Goal: Task Accomplishment & Management: Use online tool/utility

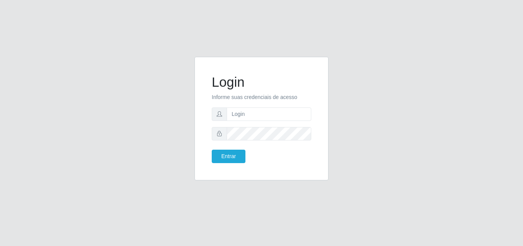
drag, startPoint x: 234, startPoint y: 121, endPoint x: 238, endPoint y: 113, distance: 9.3
click at [238, 113] on form "Login Informe suas credenciais de acesso Entrar" at bounding box center [262, 118] width 100 height 89
click at [238, 113] on input "text" at bounding box center [269, 113] width 85 height 13
type input "ana@saullus"
click at [225, 152] on button "Entrar" at bounding box center [229, 155] width 34 height 13
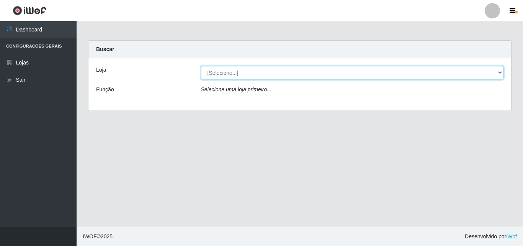
click at [500, 74] on select "[Selecione...] Saullus Supermercados" at bounding box center [352, 72] width 303 height 13
select select "423"
click at [201, 66] on select "[Selecione...] Saullus Supermercados" at bounding box center [352, 72] width 303 height 13
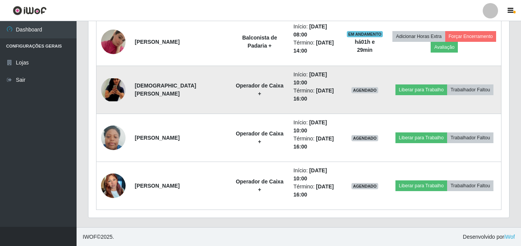
scroll to position [462, 0]
click at [109, 91] on img at bounding box center [113, 89] width 25 height 23
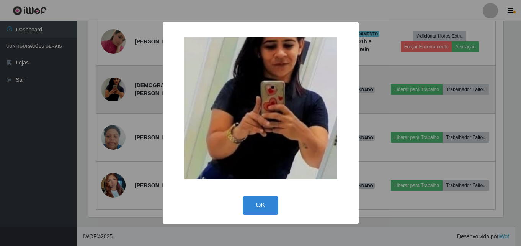
scroll to position [159, 417]
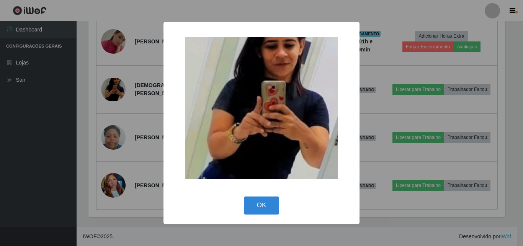
drag, startPoint x: 109, startPoint y: 92, endPoint x: 160, endPoint y: 236, distance: 153.5
click at [114, 102] on div "× OK Cancel" at bounding box center [261, 123] width 523 height 246
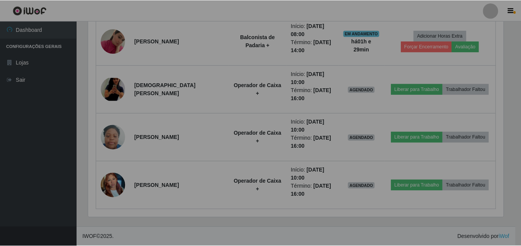
scroll to position [159, 421]
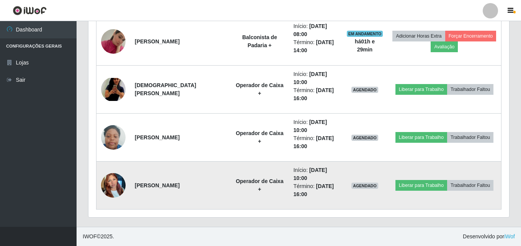
click at [116, 184] on img at bounding box center [113, 185] width 25 height 33
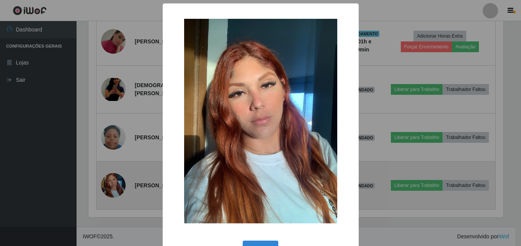
scroll to position [159, 417]
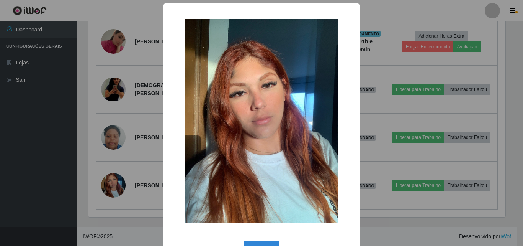
click at [117, 192] on div "× OK Cancel" at bounding box center [261, 123] width 523 height 246
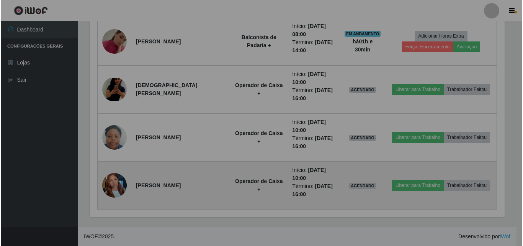
scroll to position [159, 421]
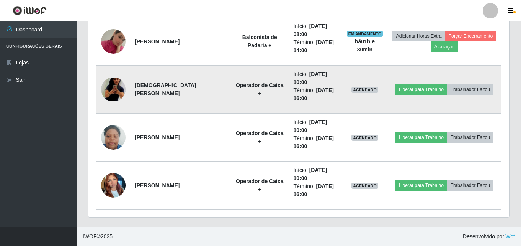
click at [120, 86] on img at bounding box center [113, 89] width 25 height 23
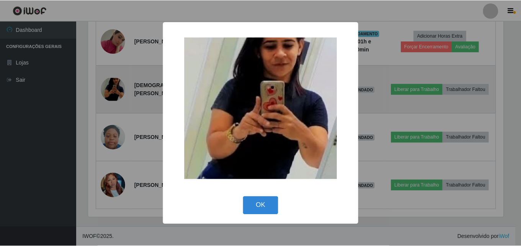
scroll to position [159, 417]
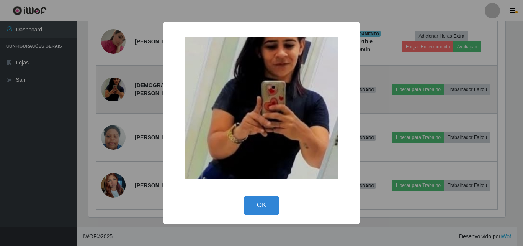
click at [120, 86] on div "× OK Cancel" at bounding box center [261, 123] width 523 height 246
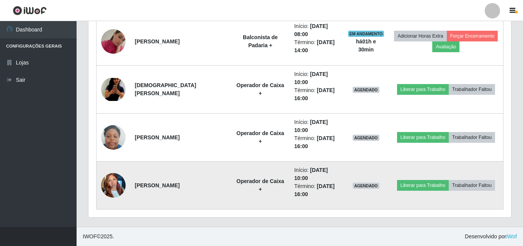
scroll to position [159, 421]
click at [115, 185] on img at bounding box center [113, 185] width 25 height 33
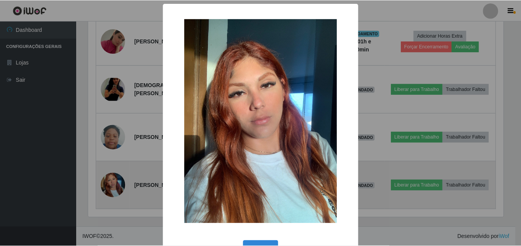
scroll to position [159, 417]
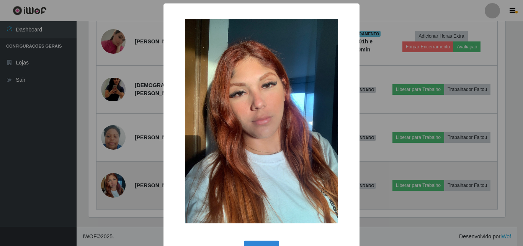
click at [115, 185] on div "× OK Cancel" at bounding box center [261, 123] width 523 height 246
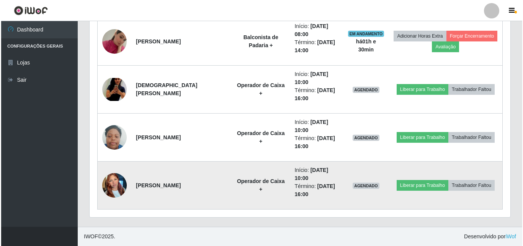
scroll to position [159, 421]
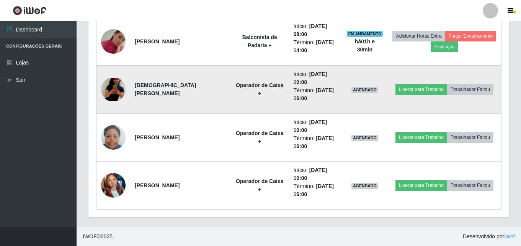
click at [122, 87] on img at bounding box center [113, 89] width 25 height 23
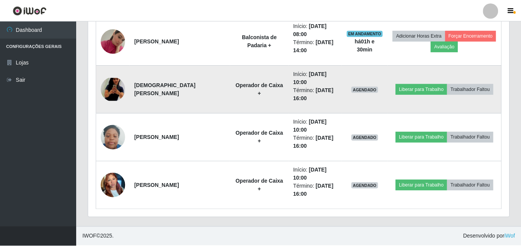
scroll to position [159, 417]
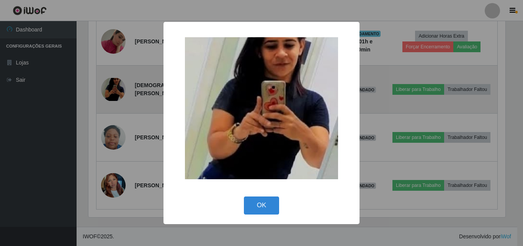
click at [122, 87] on div "× OK Cancel" at bounding box center [261, 123] width 523 height 246
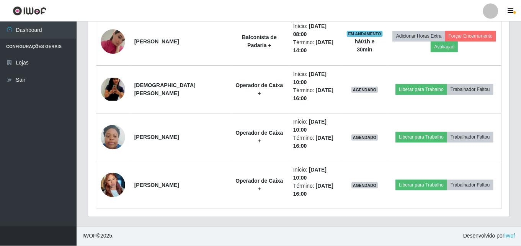
scroll to position [159, 421]
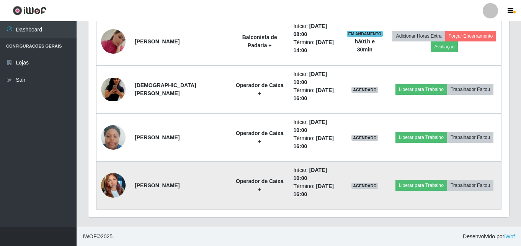
click at [112, 183] on img at bounding box center [113, 185] width 25 height 33
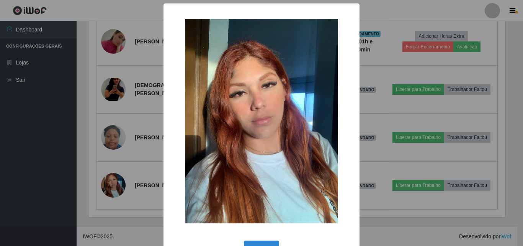
click at [113, 183] on div "× OK Cancel" at bounding box center [261, 123] width 523 height 246
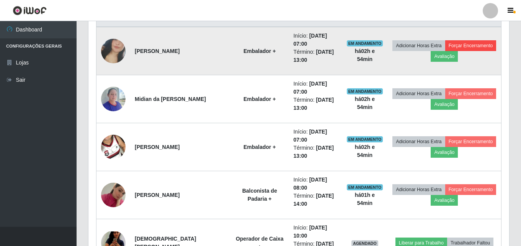
scroll to position [232, 0]
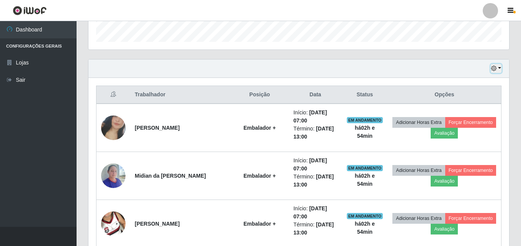
click at [499, 67] on button "button" at bounding box center [496, 68] width 11 height 9
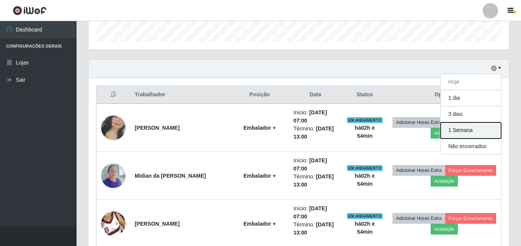
click at [470, 128] on button "1 Semana" at bounding box center [471, 130] width 61 height 16
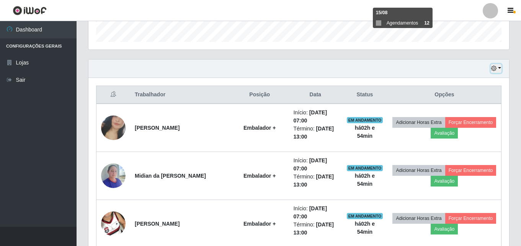
click at [497, 67] on icon "button" at bounding box center [494, 68] width 5 height 5
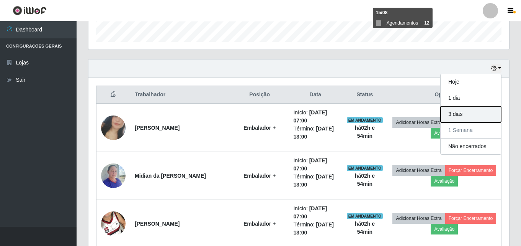
click at [452, 121] on button "3 dias" at bounding box center [471, 114] width 61 height 16
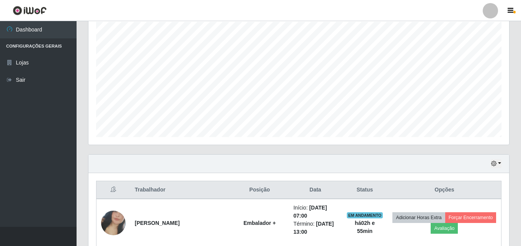
scroll to position [117, 0]
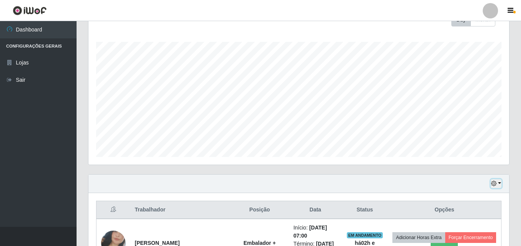
click at [498, 182] on button "button" at bounding box center [496, 183] width 11 height 9
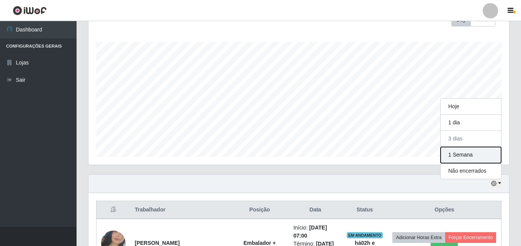
click at [462, 154] on button "1 Semana" at bounding box center [471, 155] width 61 height 16
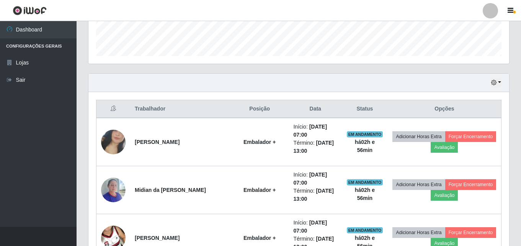
scroll to position [194, 0]
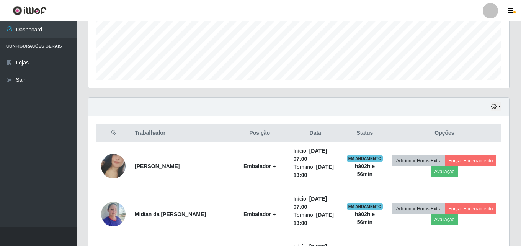
click at [503, 106] on div "Hoje 1 dia 3 dias 1 Semana Não encerrados" at bounding box center [298, 107] width 421 height 18
click at [500, 106] on button "button" at bounding box center [496, 106] width 11 height 9
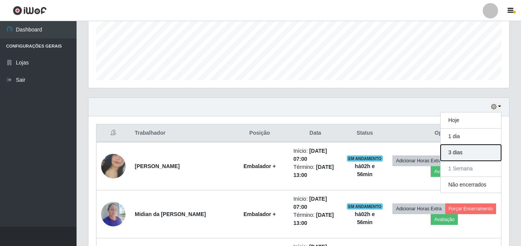
click at [459, 156] on button "3 dias" at bounding box center [471, 152] width 61 height 16
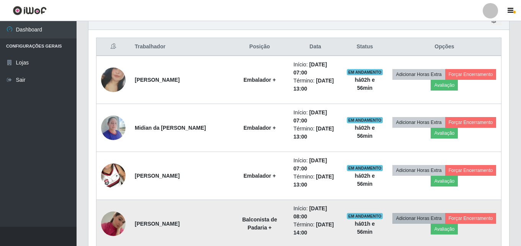
scroll to position [156, 0]
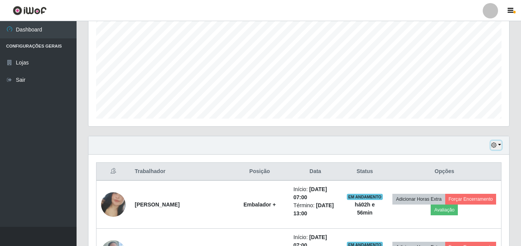
click at [499, 148] on button "button" at bounding box center [496, 145] width 11 height 9
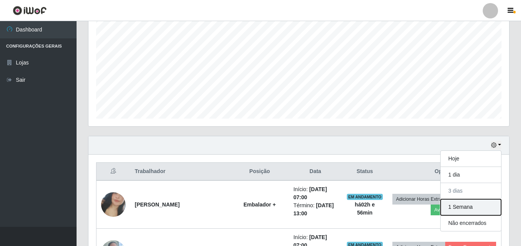
click at [466, 205] on button "1 Semana" at bounding box center [471, 207] width 61 height 16
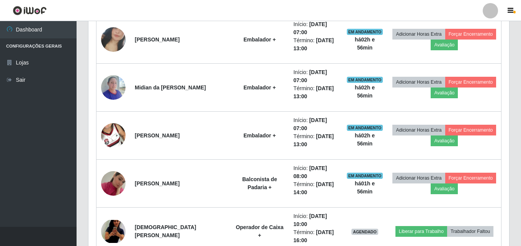
scroll to position [194, 0]
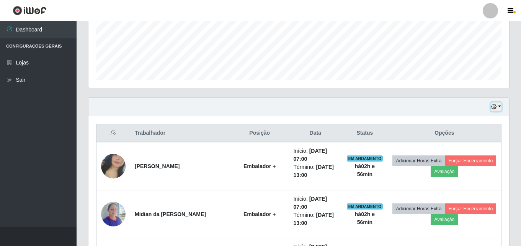
click at [501, 107] on button "button" at bounding box center [496, 106] width 11 height 9
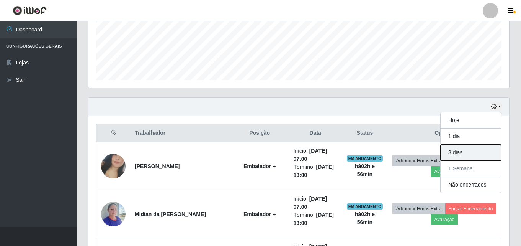
click at [465, 154] on button "3 dias" at bounding box center [471, 152] width 61 height 16
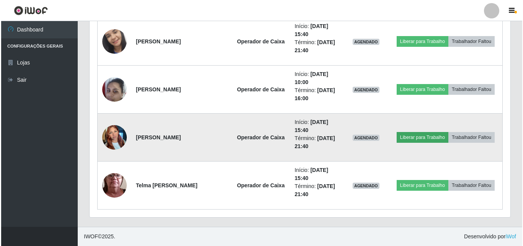
scroll to position [462, 0]
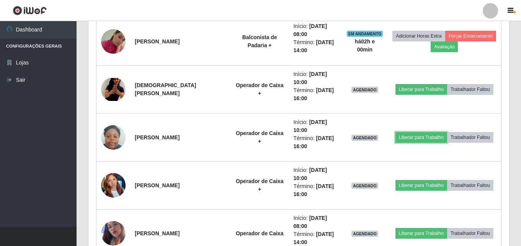
click at [425, 134] on button "Liberar para Trabalho" at bounding box center [422, 137] width 52 height 11
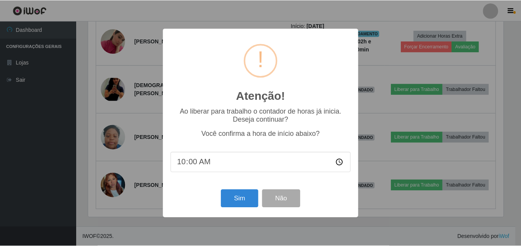
scroll to position [159, 417]
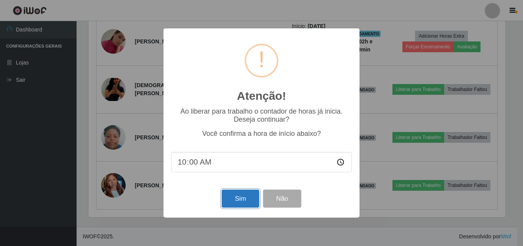
click at [239, 197] on button "Sim" at bounding box center [240, 198] width 37 height 18
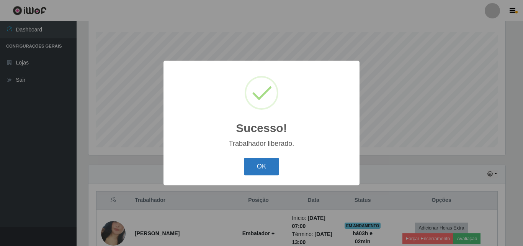
click at [268, 159] on button "OK" at bounding box center [262, 166] width 36 height 18
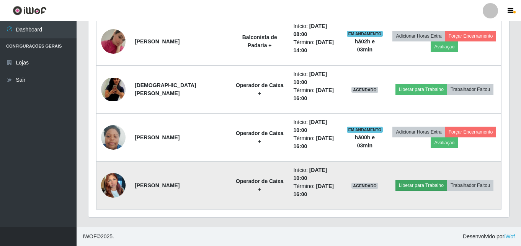
scroll to position [462, 0]
click at [421, 71] on td "Liberar para Trabalho Trabalhador Faltou" at bounding box center [445, 90] width 114 height 48
click at [411, 184] on button "Liberar para Trabalho" at bounding box center [422, 185] width 52 height 11
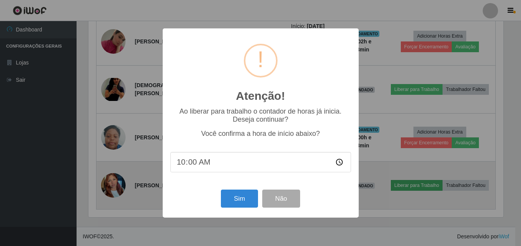
scroll to position [159, 417]
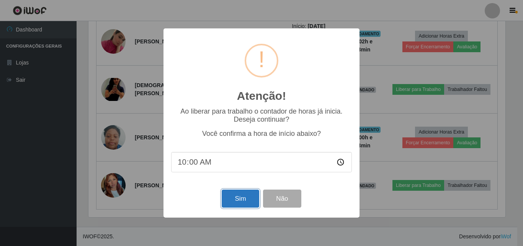
click at [242, 195] on button "Sim" at bounding box center [240, 198] width 37 height 18
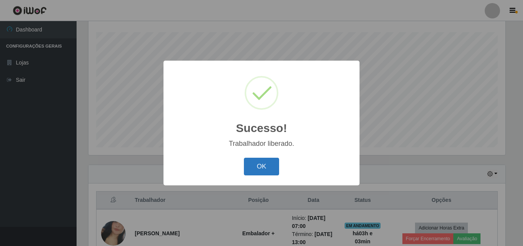
click at [265, 167] on button "OK" at bounding box center [262, 166] width 36 height 18
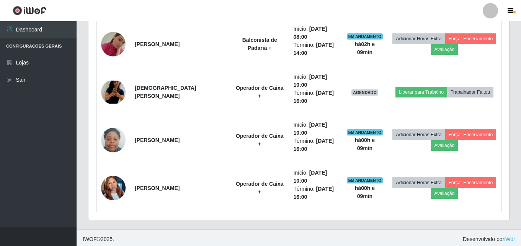
scroll to position [460, 0]
